Goal: Information Seeking & Learning: Learn about a topic

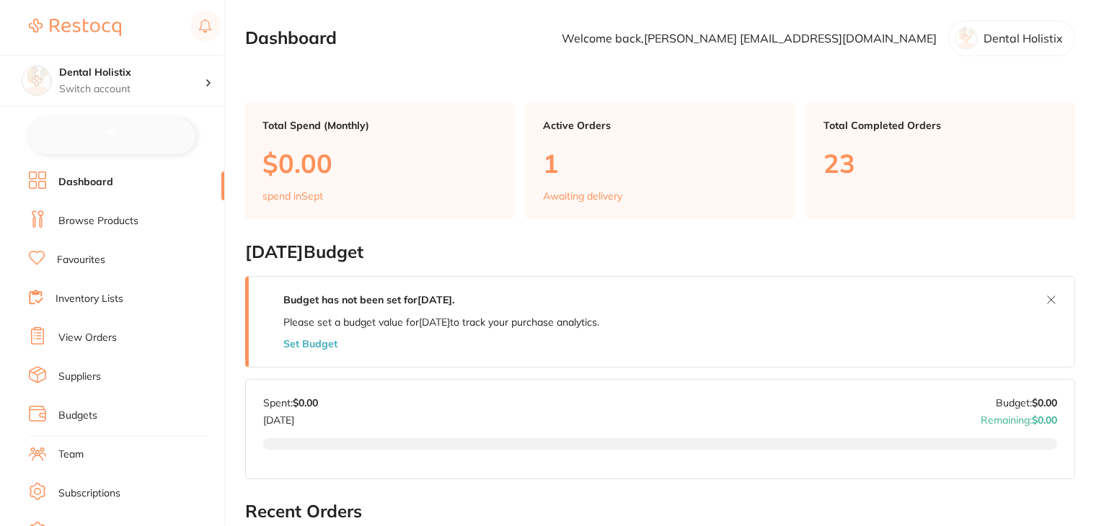
checkbox input "false"
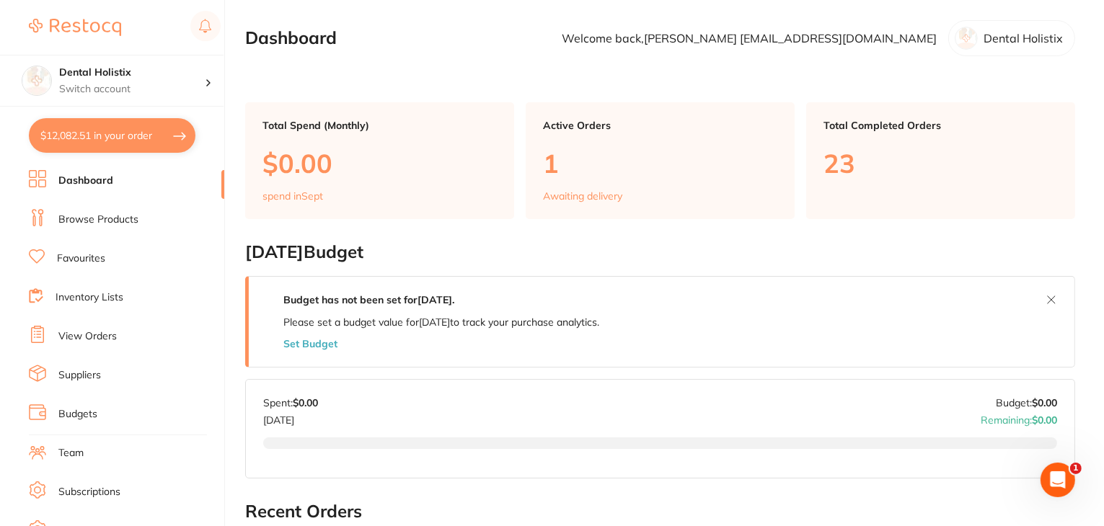
click at [86, 261] on link "Favourites" at bounding box center [81, 259] width 48 height 14
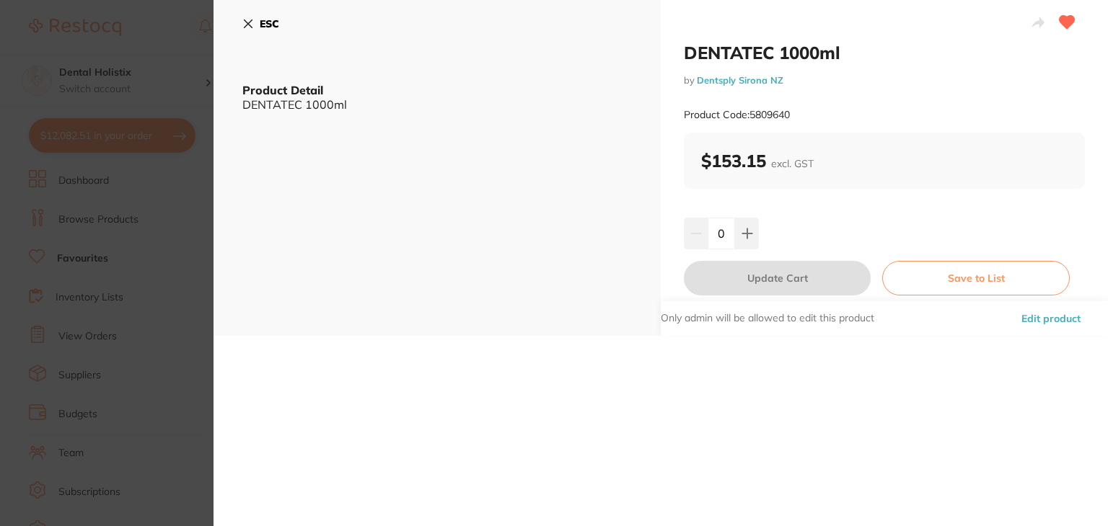
click at [1041, 315] on button "Edit product" at bounding box center [1051, 318] width 68 height 35
click at [248, 21] on icon at bounding box center [248, 24] width 12 height 12
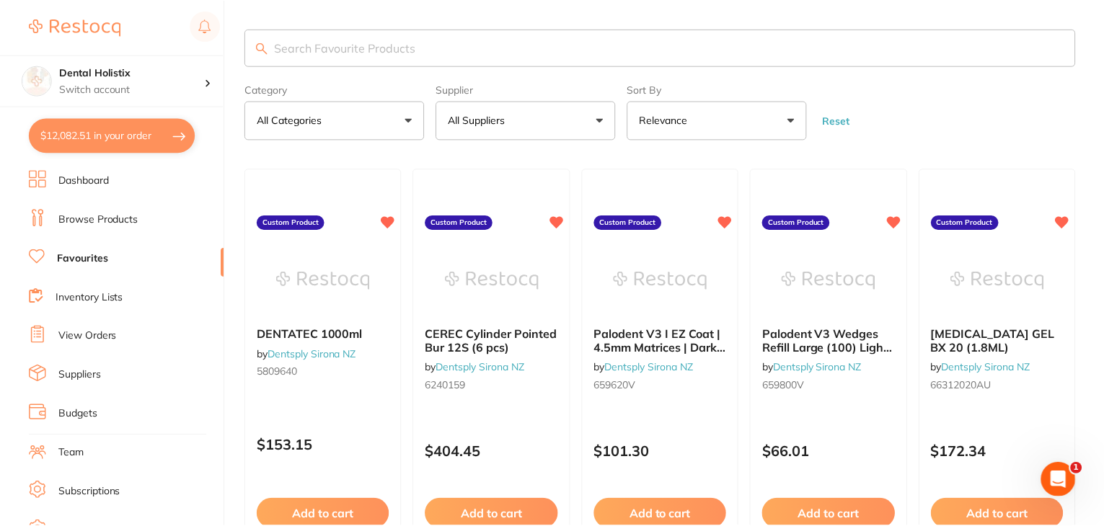
scroll to position [199, 0]
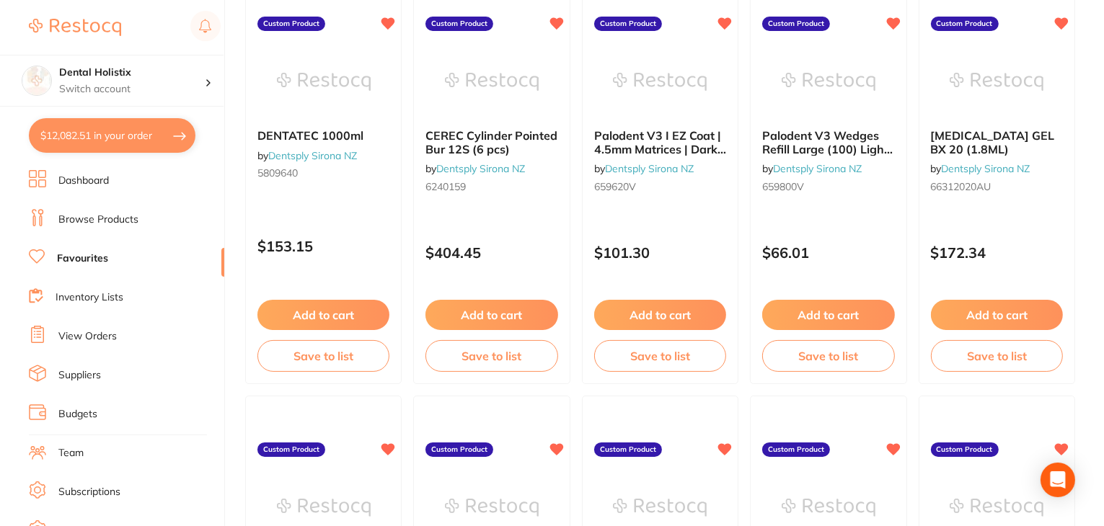
click at [75, 217] on link "Browse Products" at bounding box center [98, 220] width 80 height 14
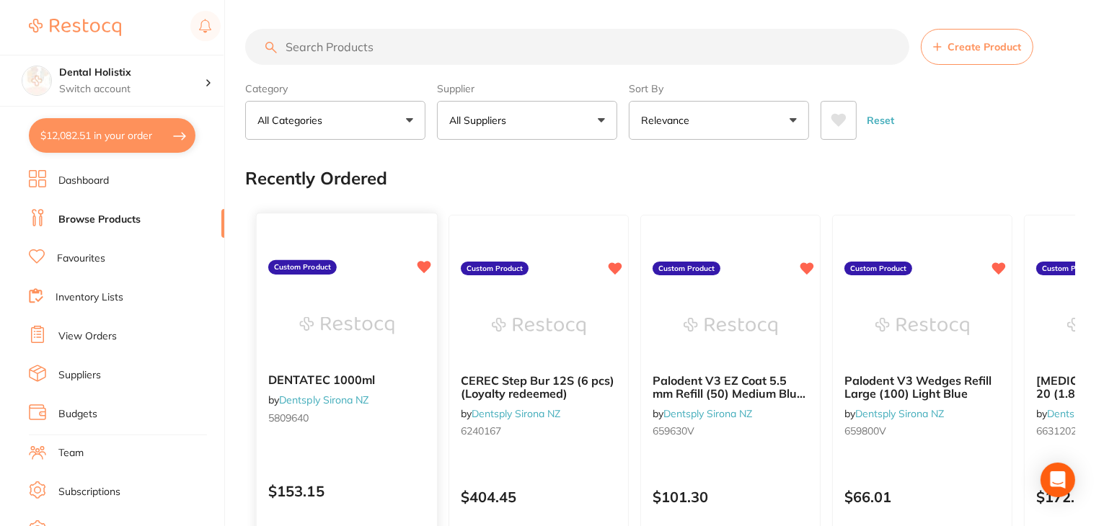
scroll to position [216, 0]
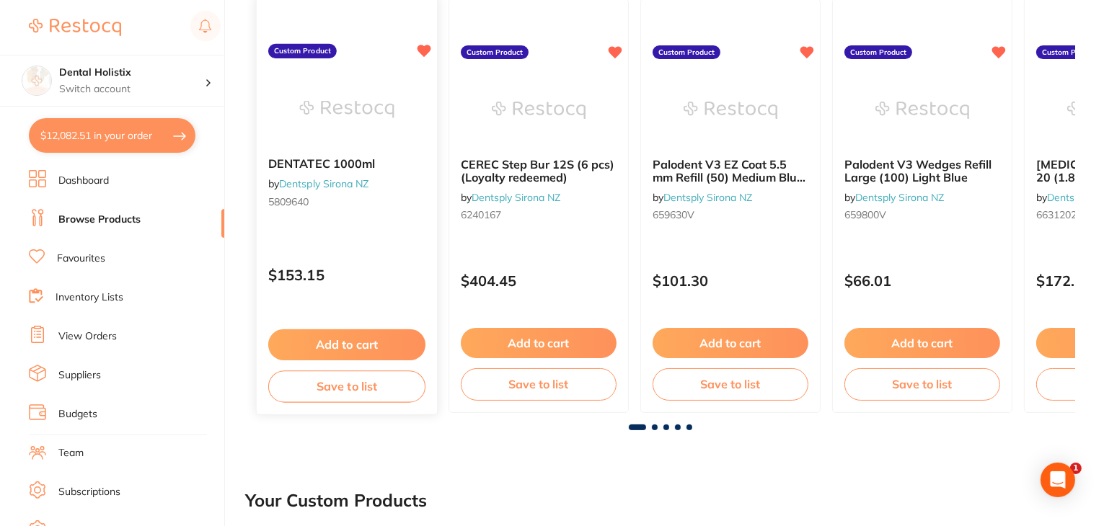
click at [373, 268] on p "$153.15" at bounding box center [346, 275] width 157 height 17
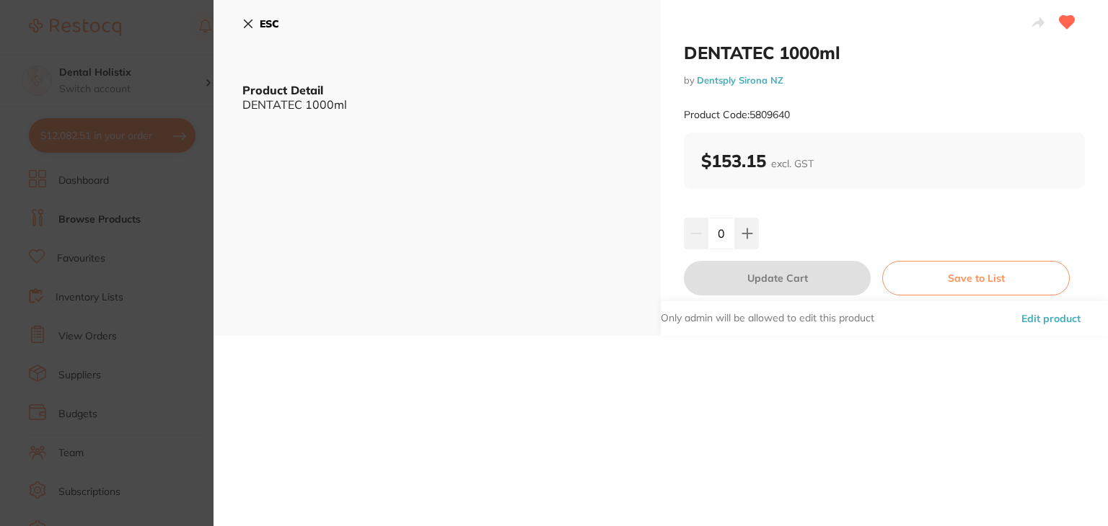
click at [1055, 318] on button "Edit product" at bounding box center [1051, 318] width 68 height 35
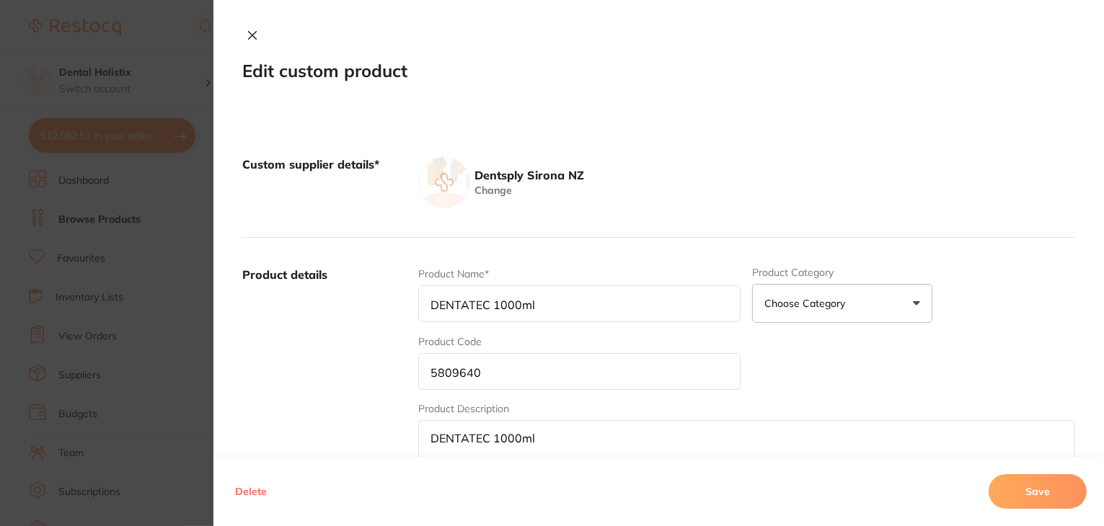
click at [248, 38] on icon at bounding box center [253, 36] width 12 height 12
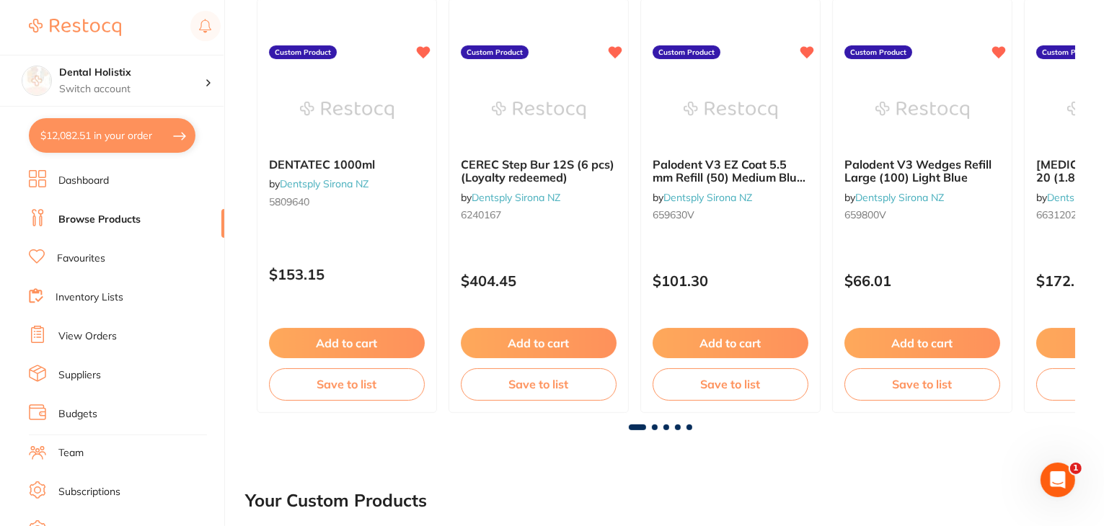
click at [73, 260] on link "Favourites" at bounding box center [81, 259] width 48 height 14
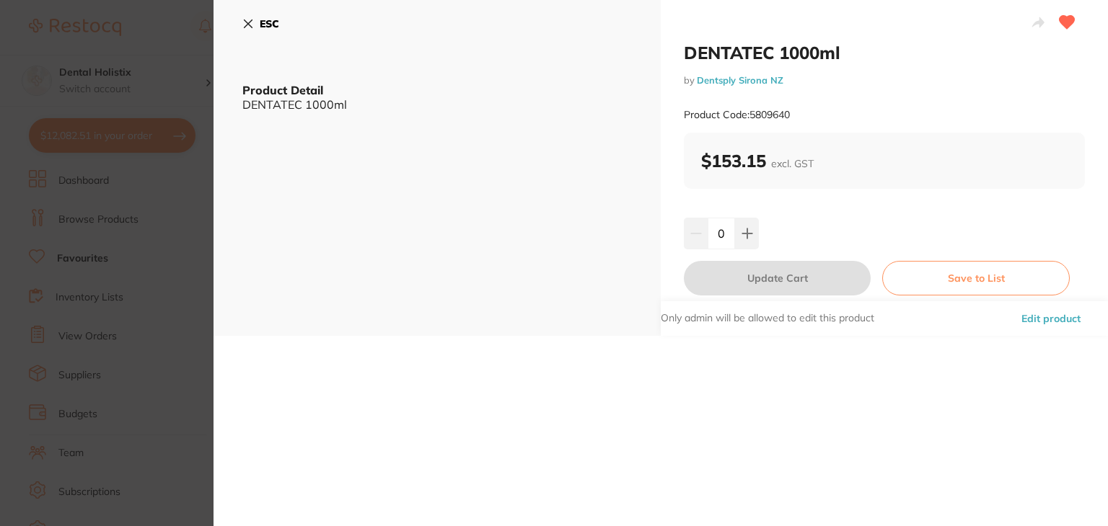
click at [1052, 321] on button "Edit product" at bounding box center [1051, 318] width 68 height 35
click at [245, 27] on icon at bounding box center [248, 24] width 12 height 12
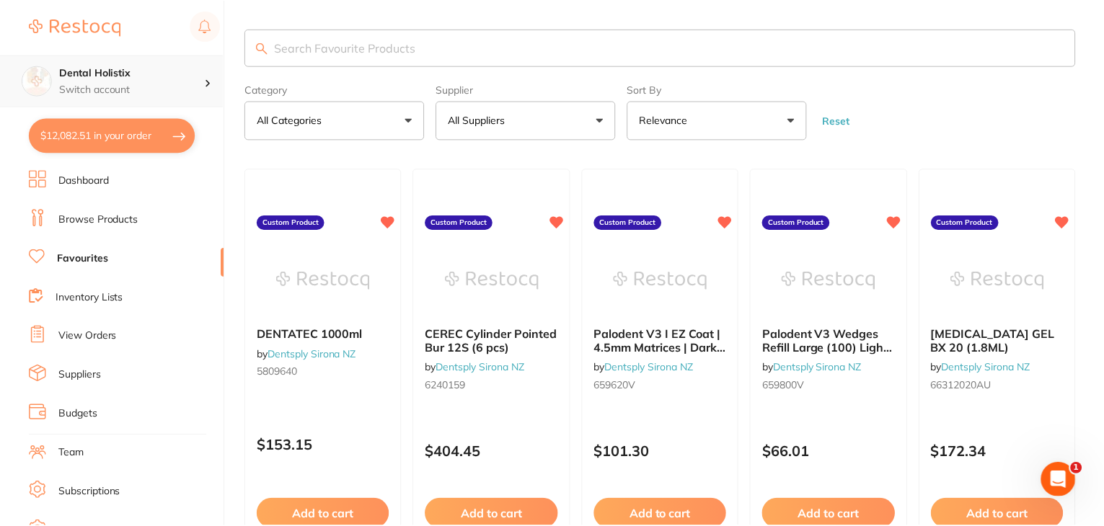
scroll to position [216, 0]
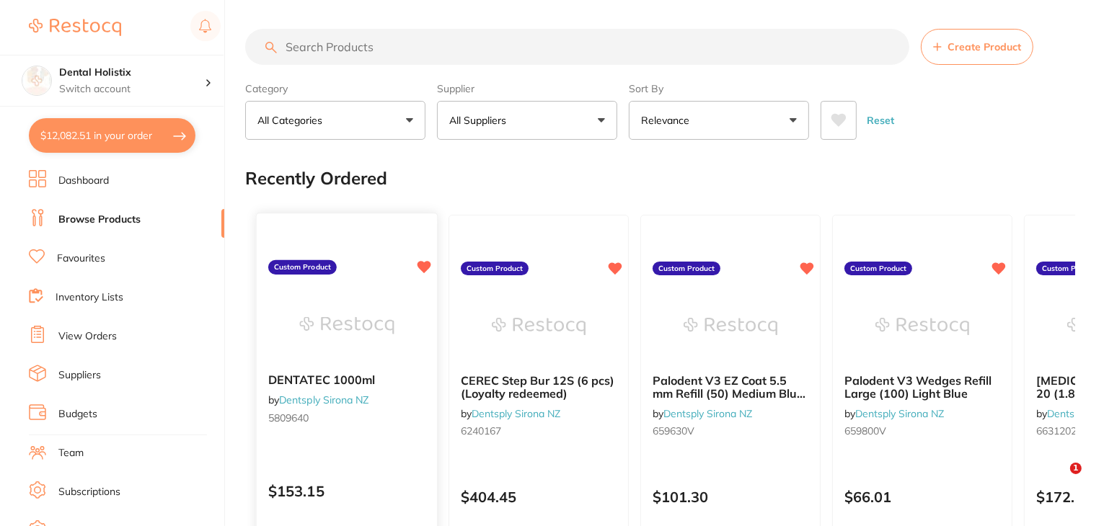
click at [369, 289] on img at bounding box center [346, 325] width 94 height 73
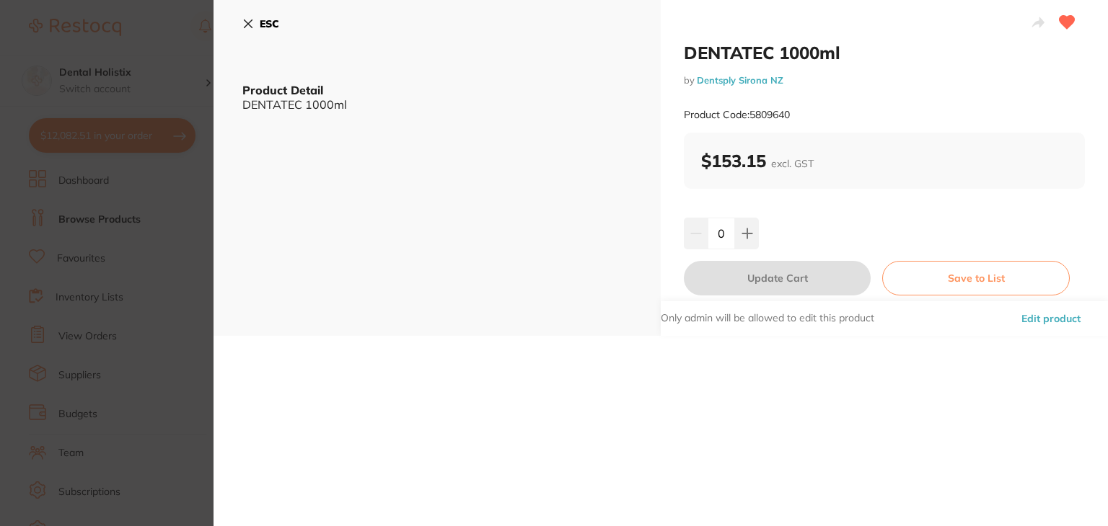
click at [1044, 317] on button "Edit product" at bounding box center [1051, 318] width 68 height 35
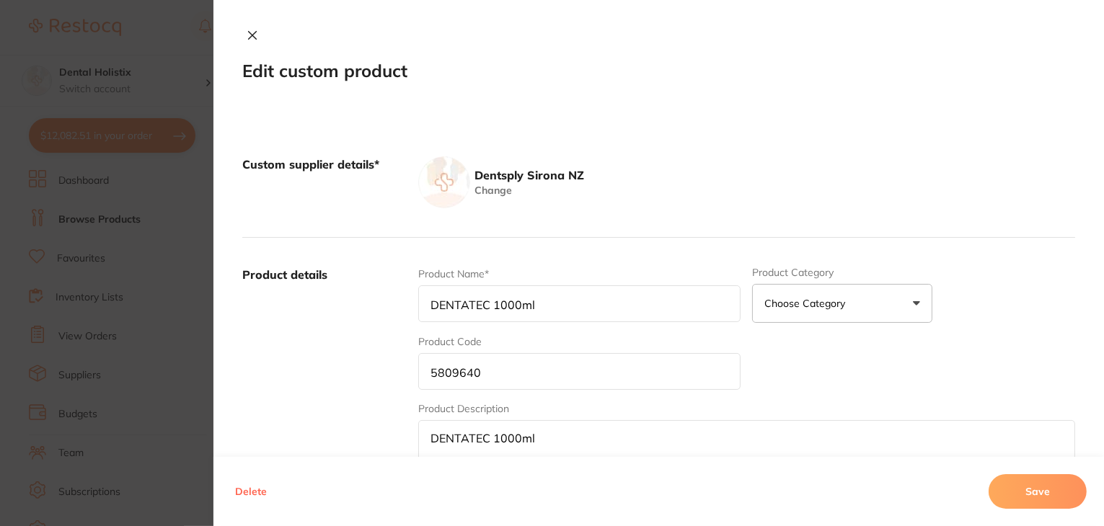
click at [249, 35] on icon at bounding box center [253, 36] width 8 height 8
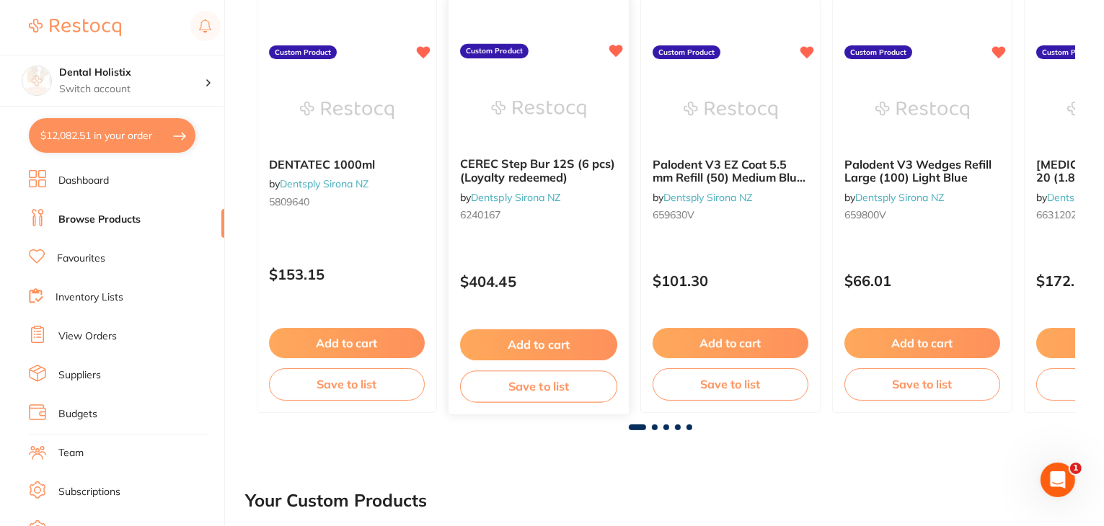
click at [610, 223] on div "CEREC Step Bur 12S (6 pcs) (Loyalty redeemed) by Dentsply Sirona NZ 6240167" at bounding box center [539, 192] width 180 height 93
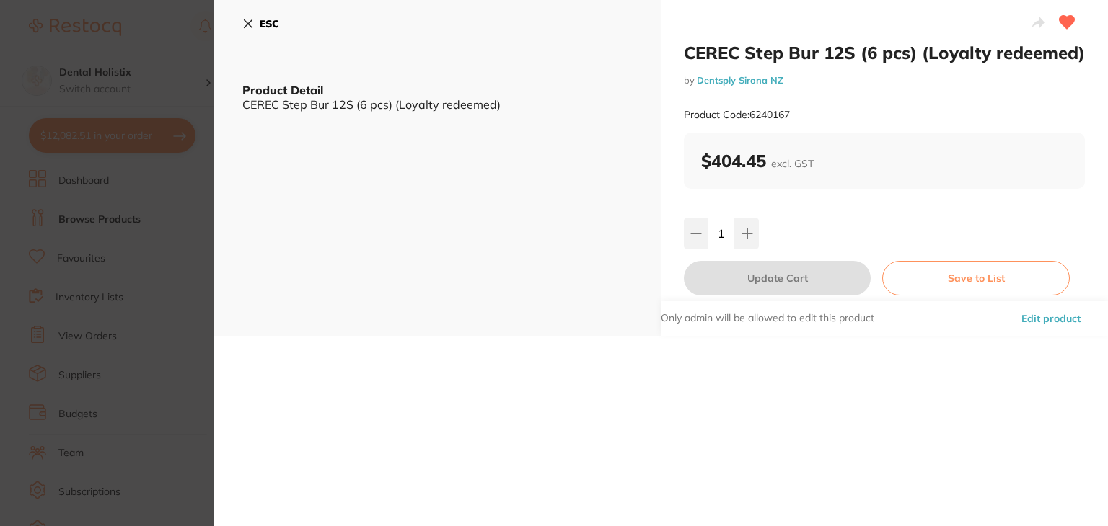
click at [1050, 336] on button "Edit product" at bounding box center [1051, 318] width 68 height 35
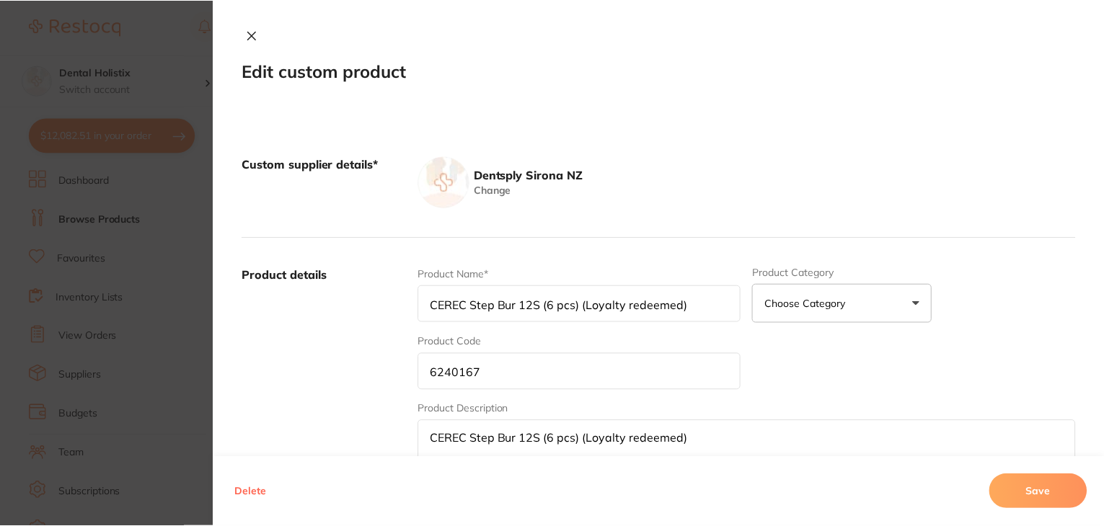
scroll to position [216, 0]
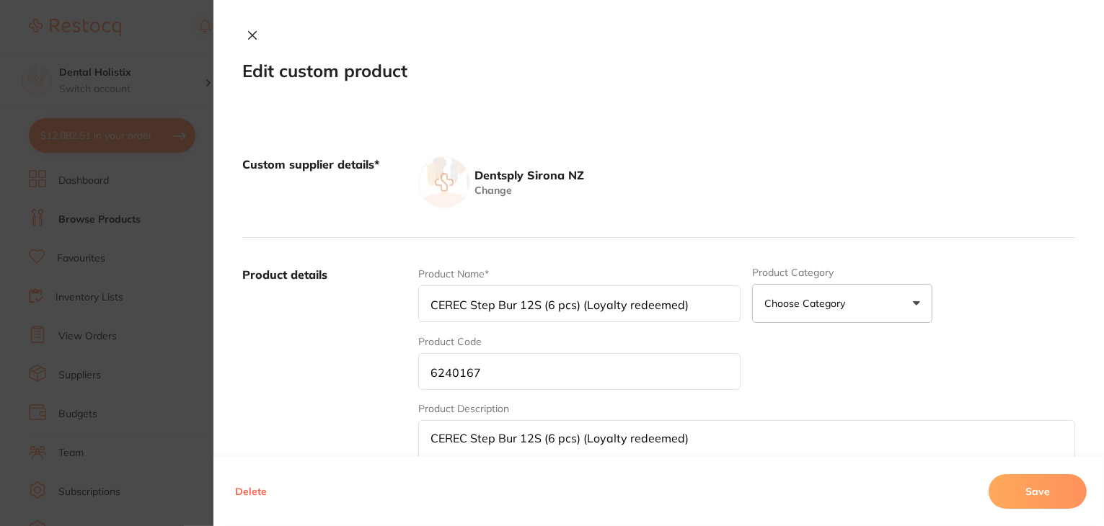
click at [242, 30] on button at bounding box center [252, 36] width 20 height 15
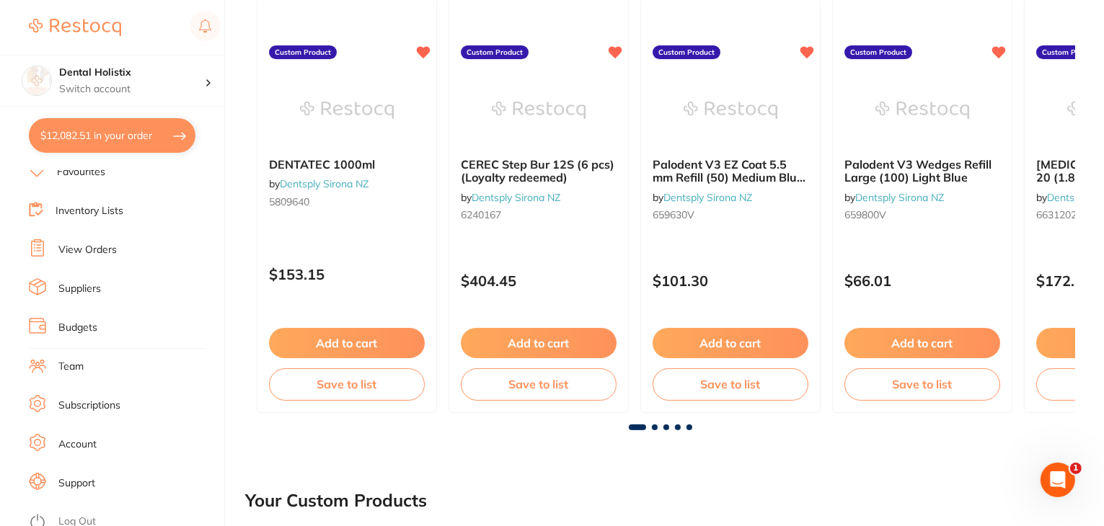
scroll to position [141, 0]
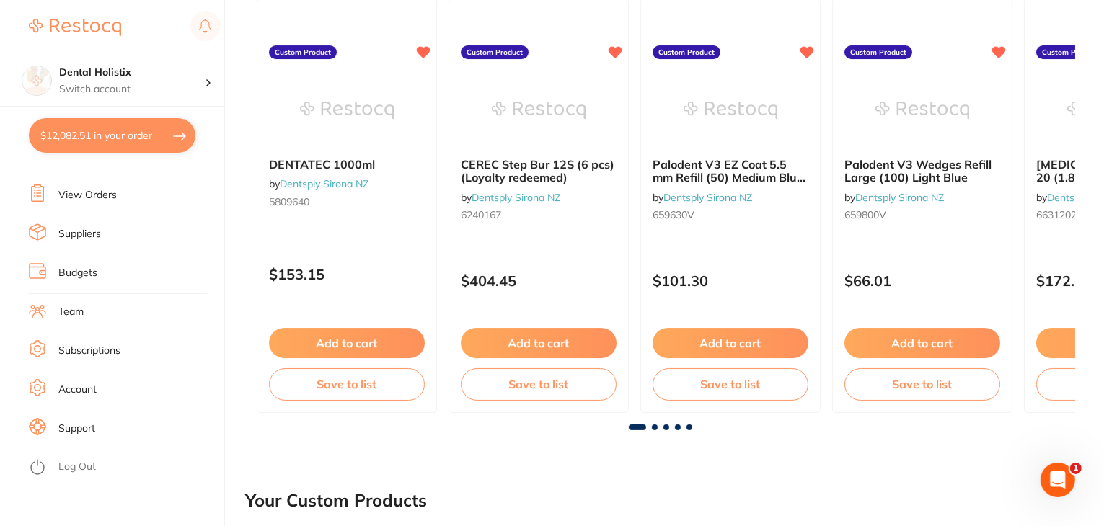
click at [87, 471] on link "Log Out" at bounding box center [76, 467] width 37 height 14
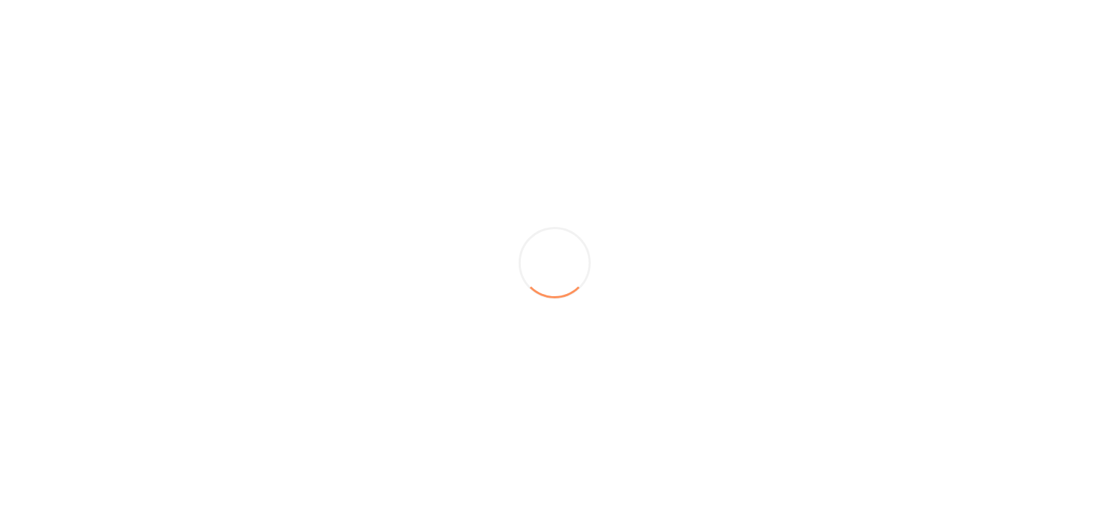
scroll to position [0, 0]
